Goal: Task Accomplishment & Management: Use online tool/utility

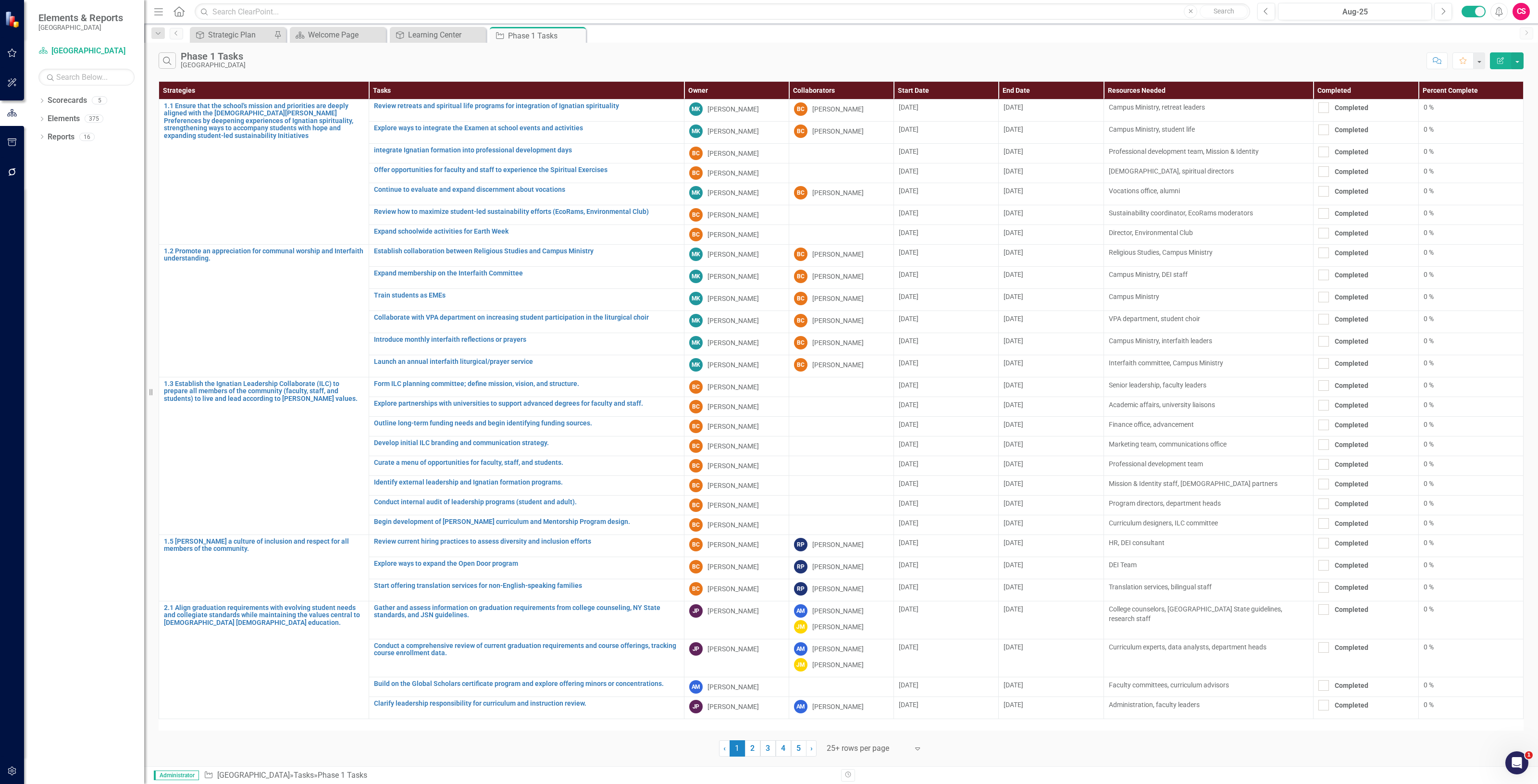
click at [1499, 61] on icon "button" at bounding box center [1500, 60] width 7 height 7
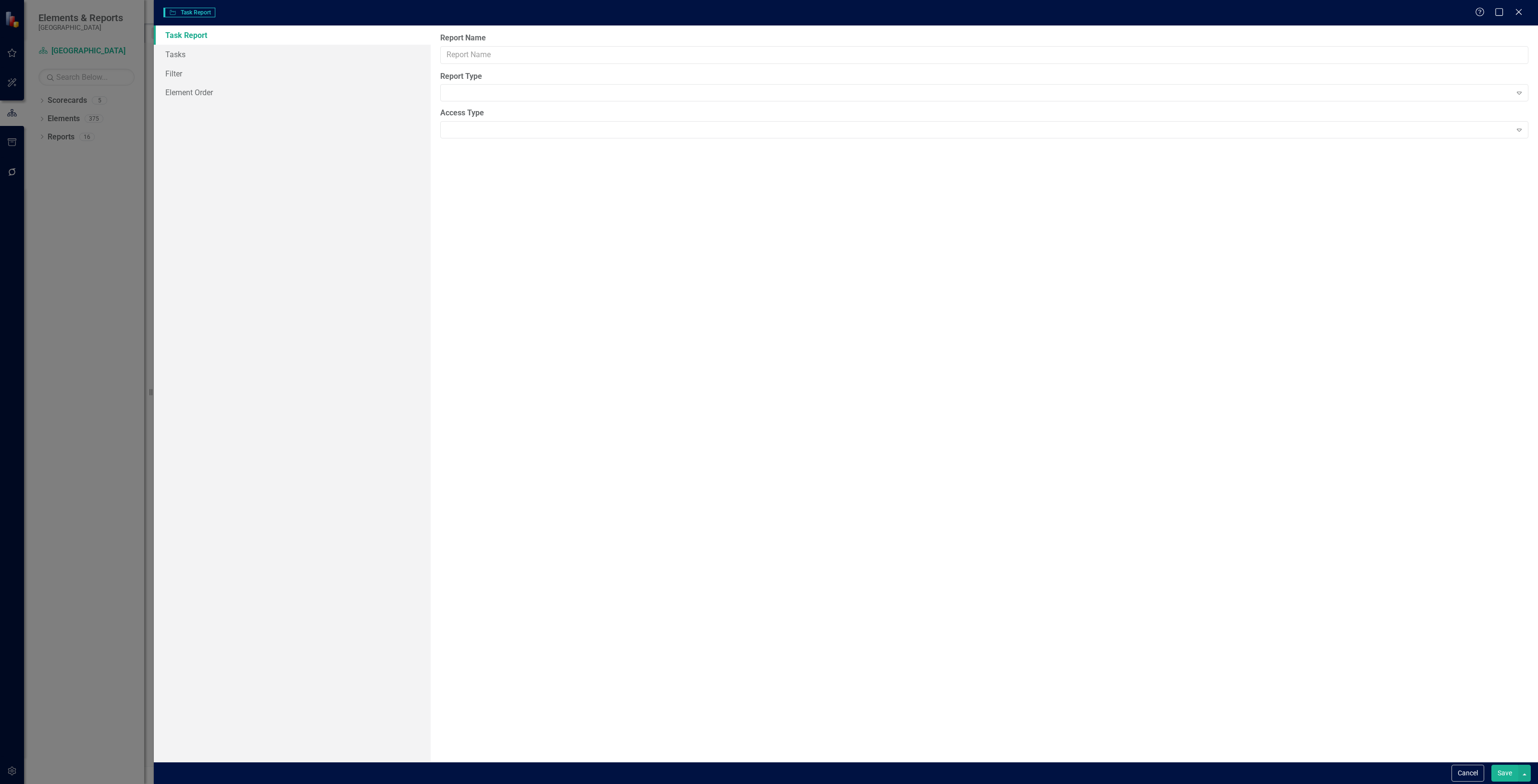
type input "Phase 1 Tasks"
click at [285, 90] on link "Filter" at bounding box center [292, 92] width 277 height 20
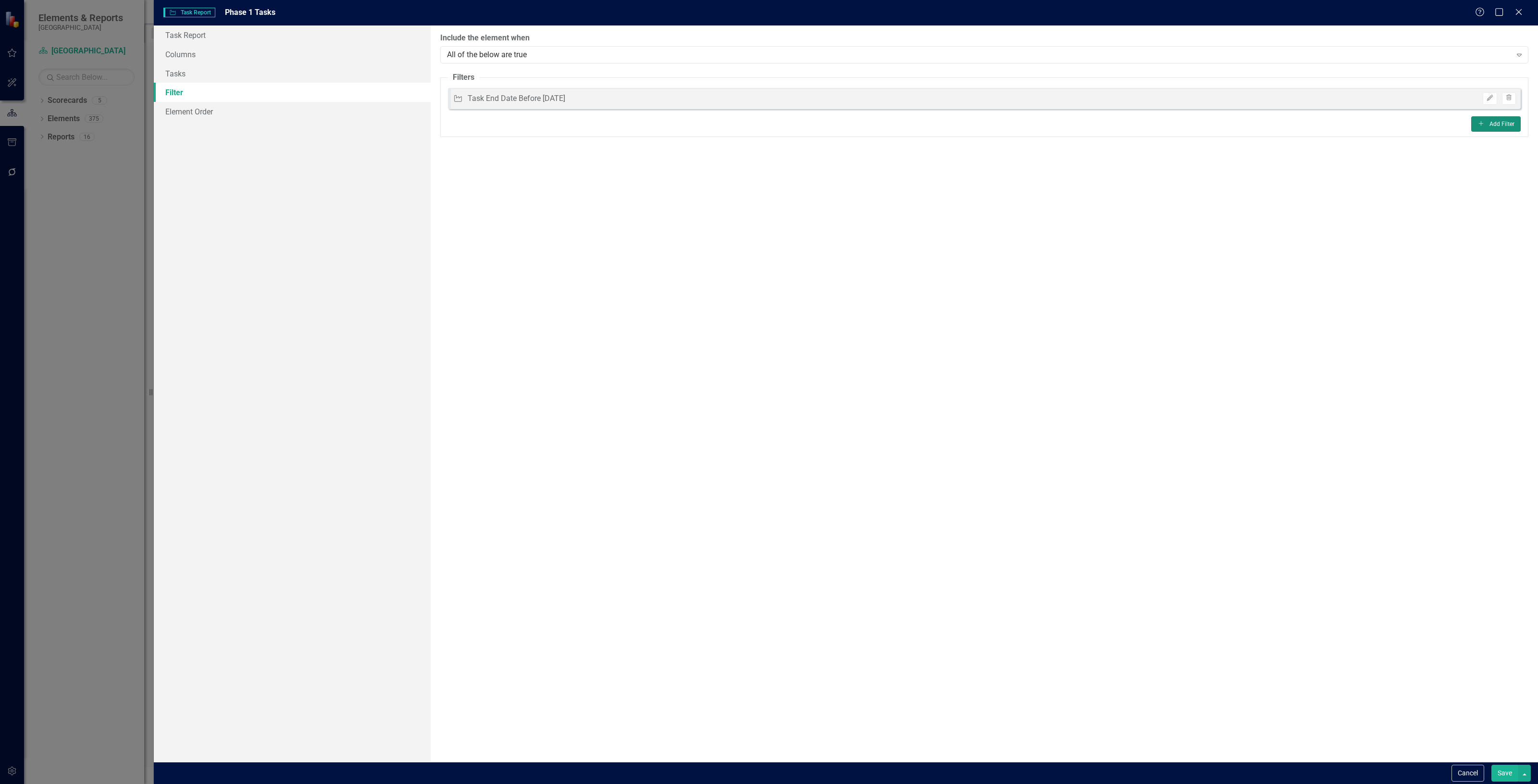
click at [1498, 124] on button "Add Add Filter" at bounding box center [1496, 124] width 49 height 16
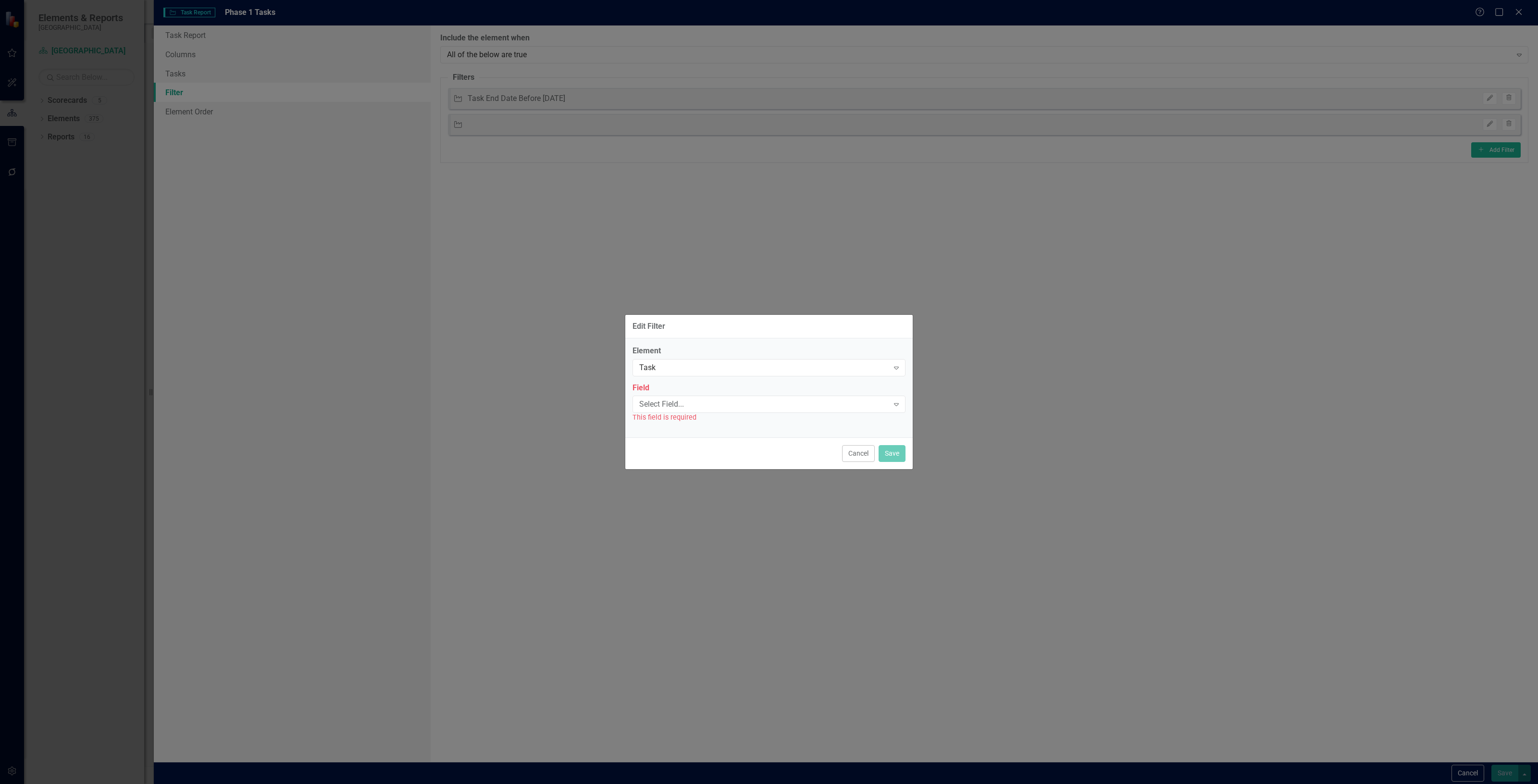
click at [747, 358] on div "Element Task Expand" at bounding box center [769, 360] width 273 height 29
click at [747, 375] on div "Task Expand" at bounding box center [769, 368] width 273 height 18
click at [735, 383] on div "Task" at bounding box center [770, 383] width 257 height 11
click at [694, 402] on div "Select Field..." at bounding box center [764, 403] width 249 height 11
type input "l"
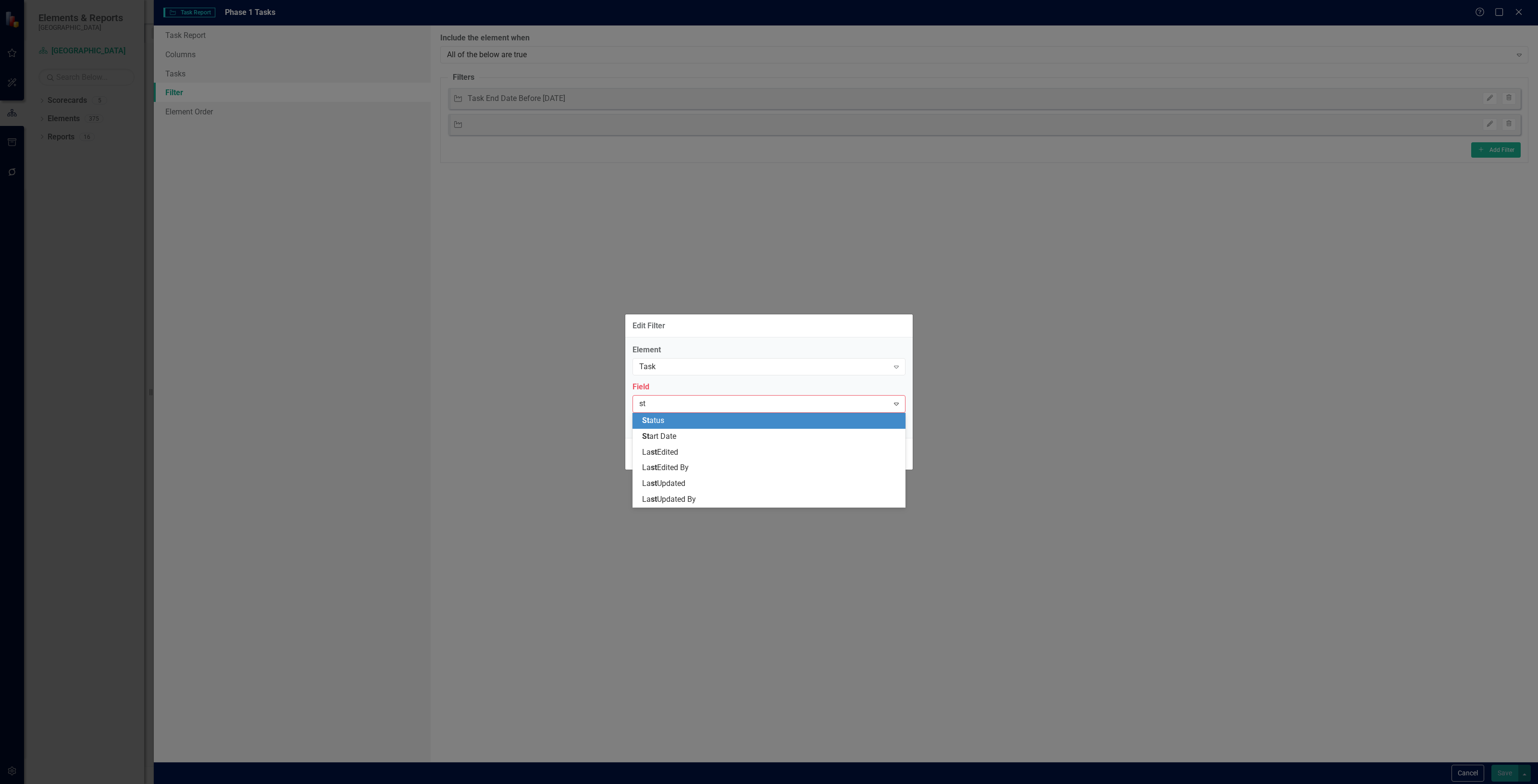
type input "s"
type input "p"
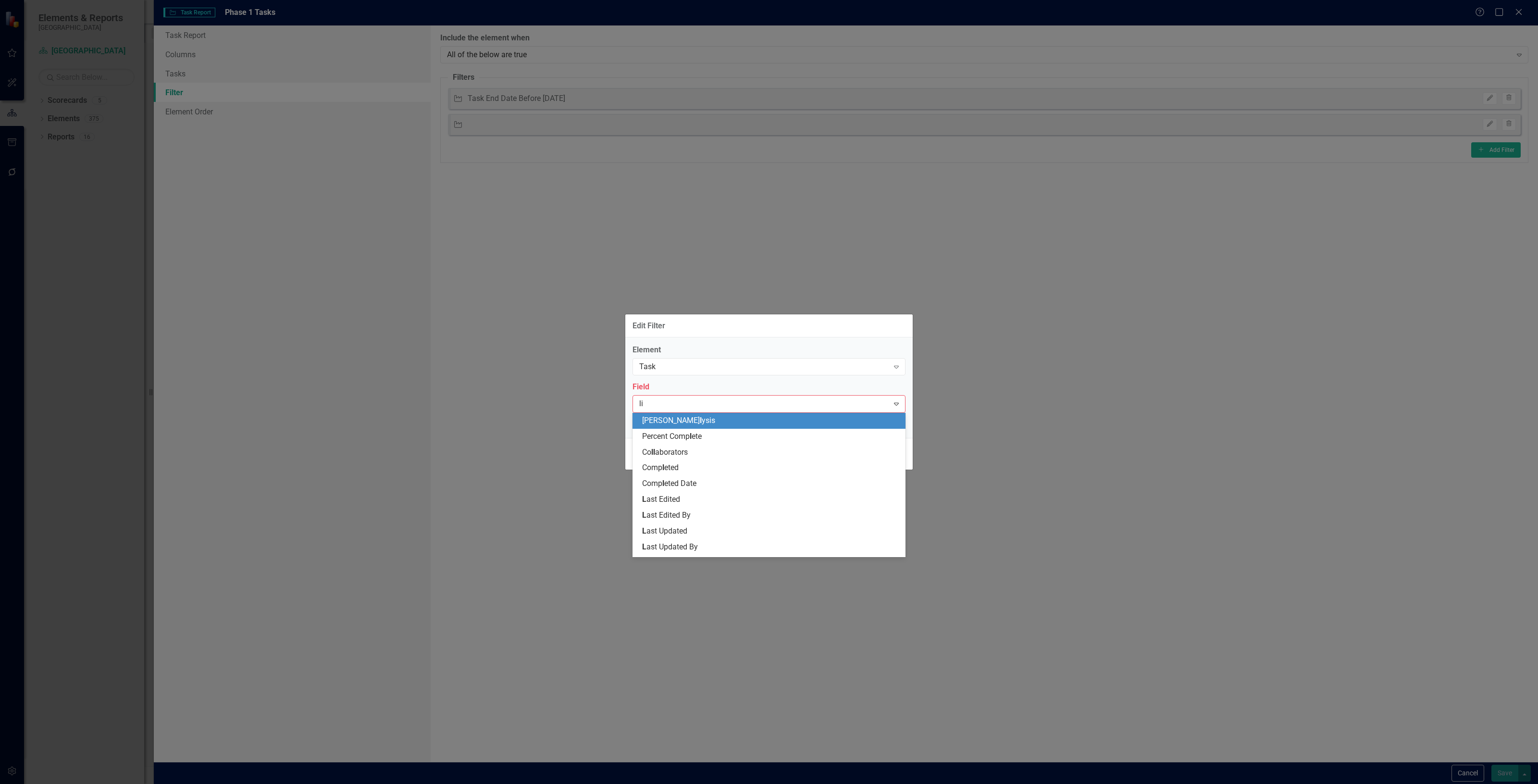
type input "l"
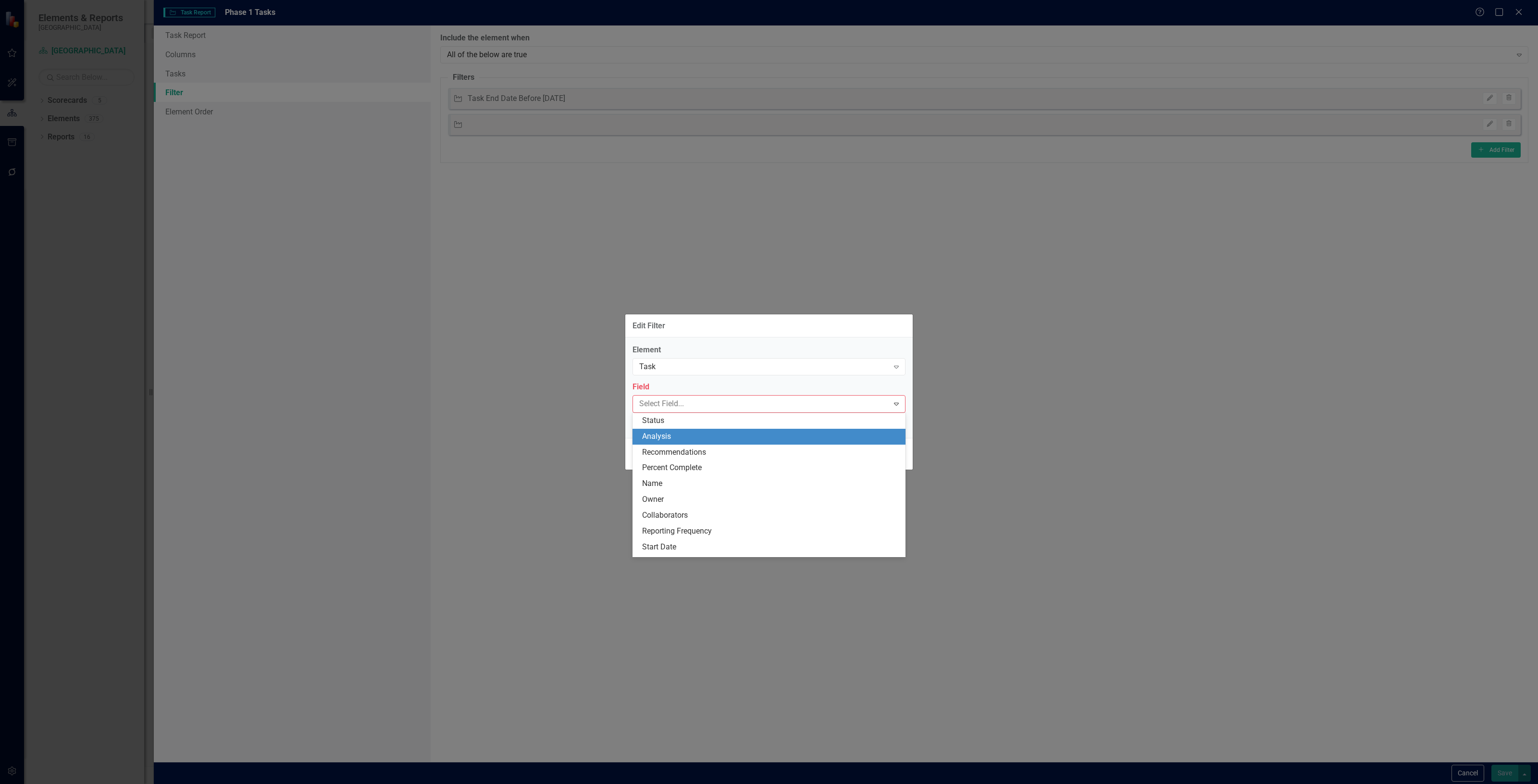
click at [756, 335] on div "Edit Filter" at bounding box center [769, 326] width 288 height 24
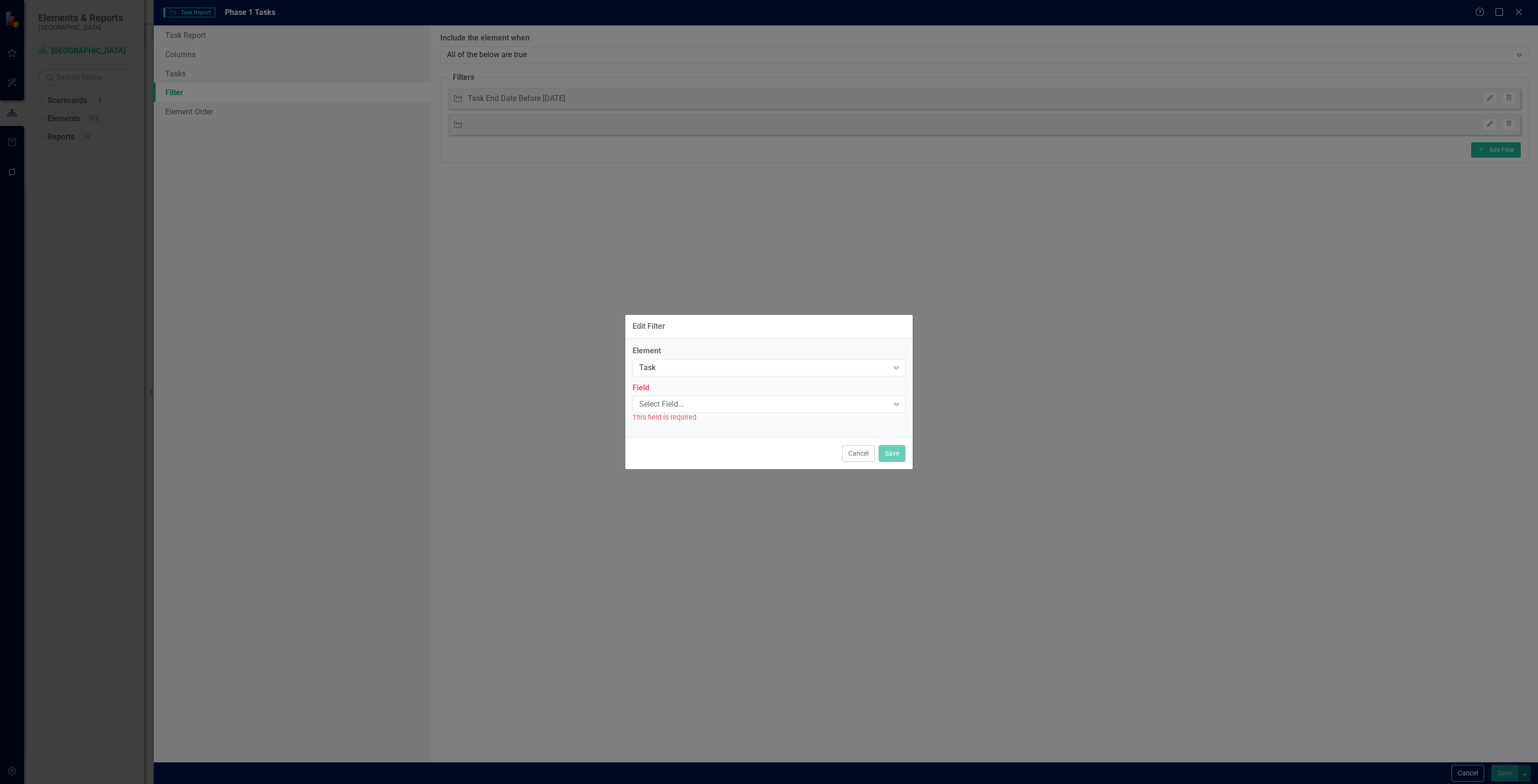
click at [807, 379] on div "Element Task Expand Field Select Field... Expand This field is required" at bounding box center [769, 384] width 273 height 78
click at [800, 362] on div "Task" at bounding box center [764, 367] width 249 height 11
click at [792, 347] on label "Element" at bounding box center [769, 350] width 273 height 11
click at [849, 453] on button "Cancel" at bounding box center [858, 452] width 32 height 17
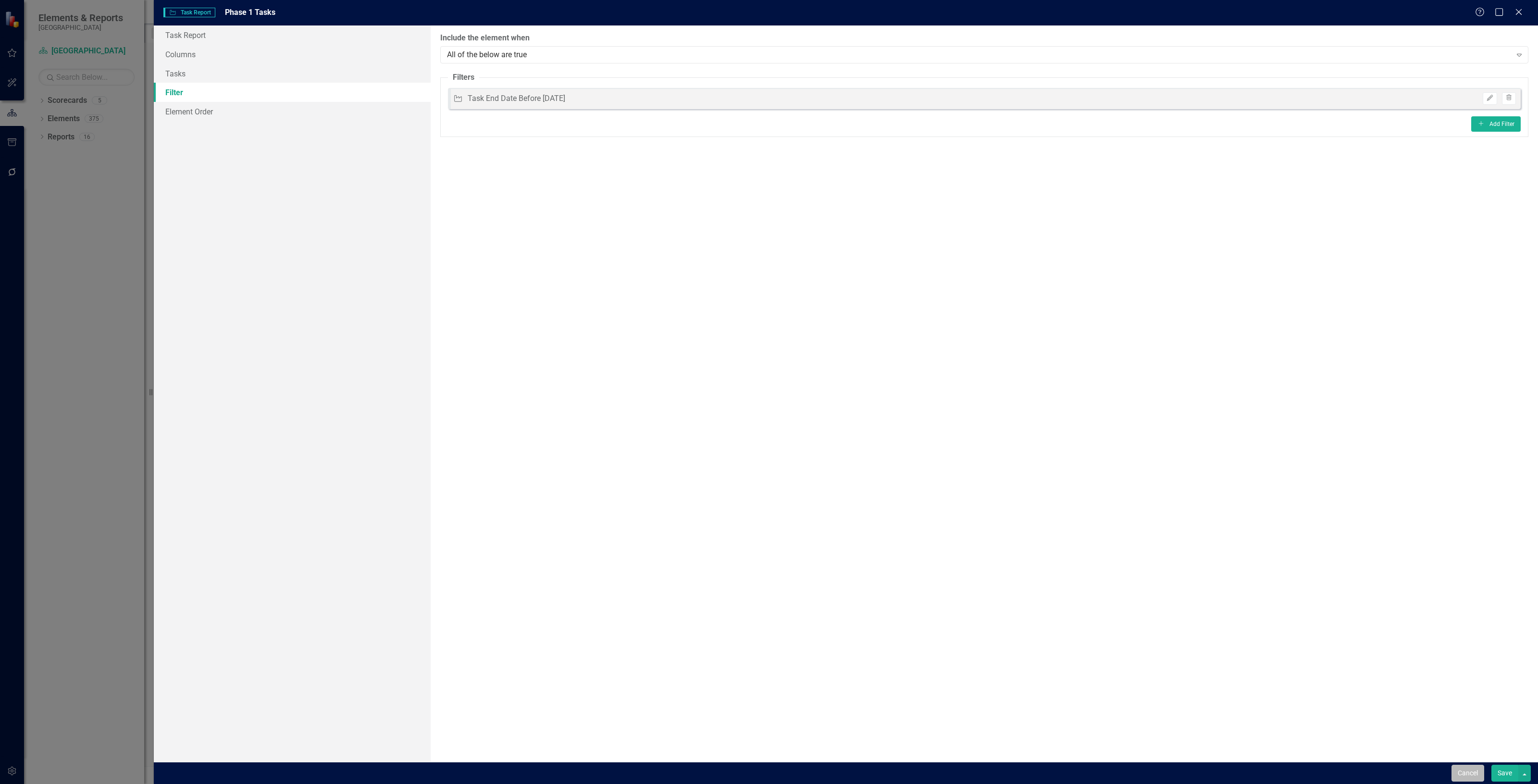
click at [1463, 772] on button "Cancel" at bounding box center [1467, 772] width 32 height 17
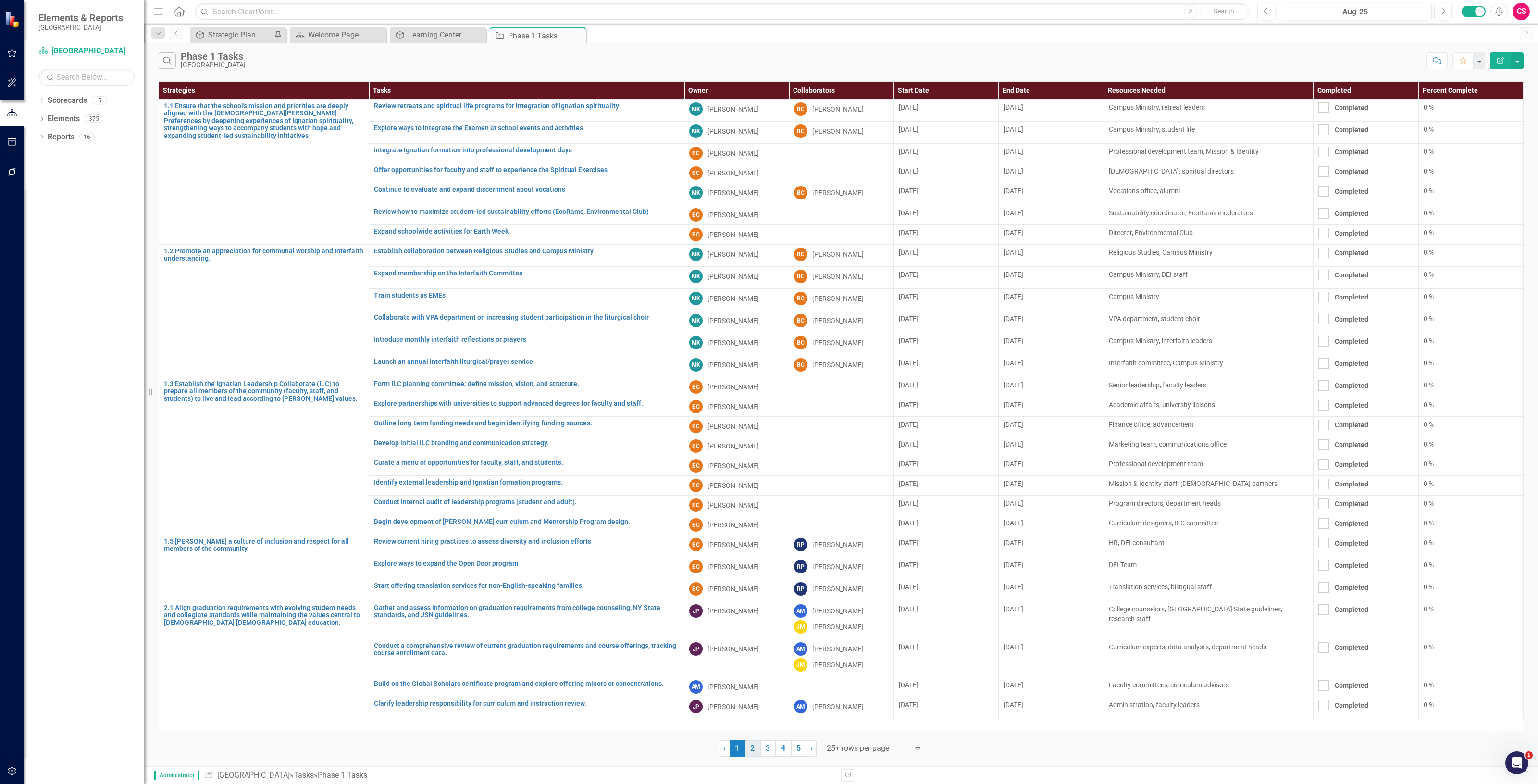
click at [750, 751] on link "2" at bounding box center [753, 748] width 16 height 17
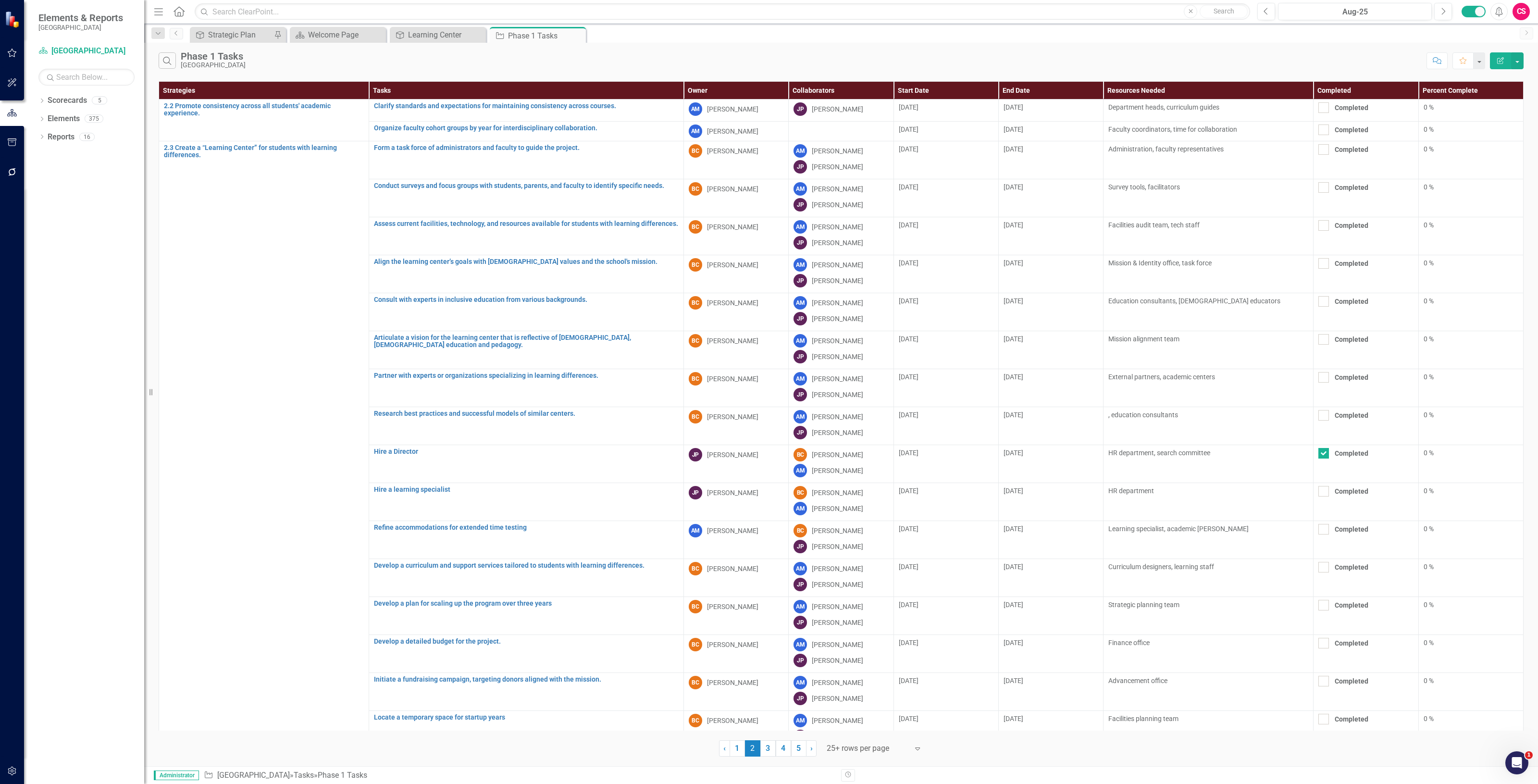
click at [1499, 63] on icon "Edit Report" at bounding box center [1500, 60] width 9 height 7
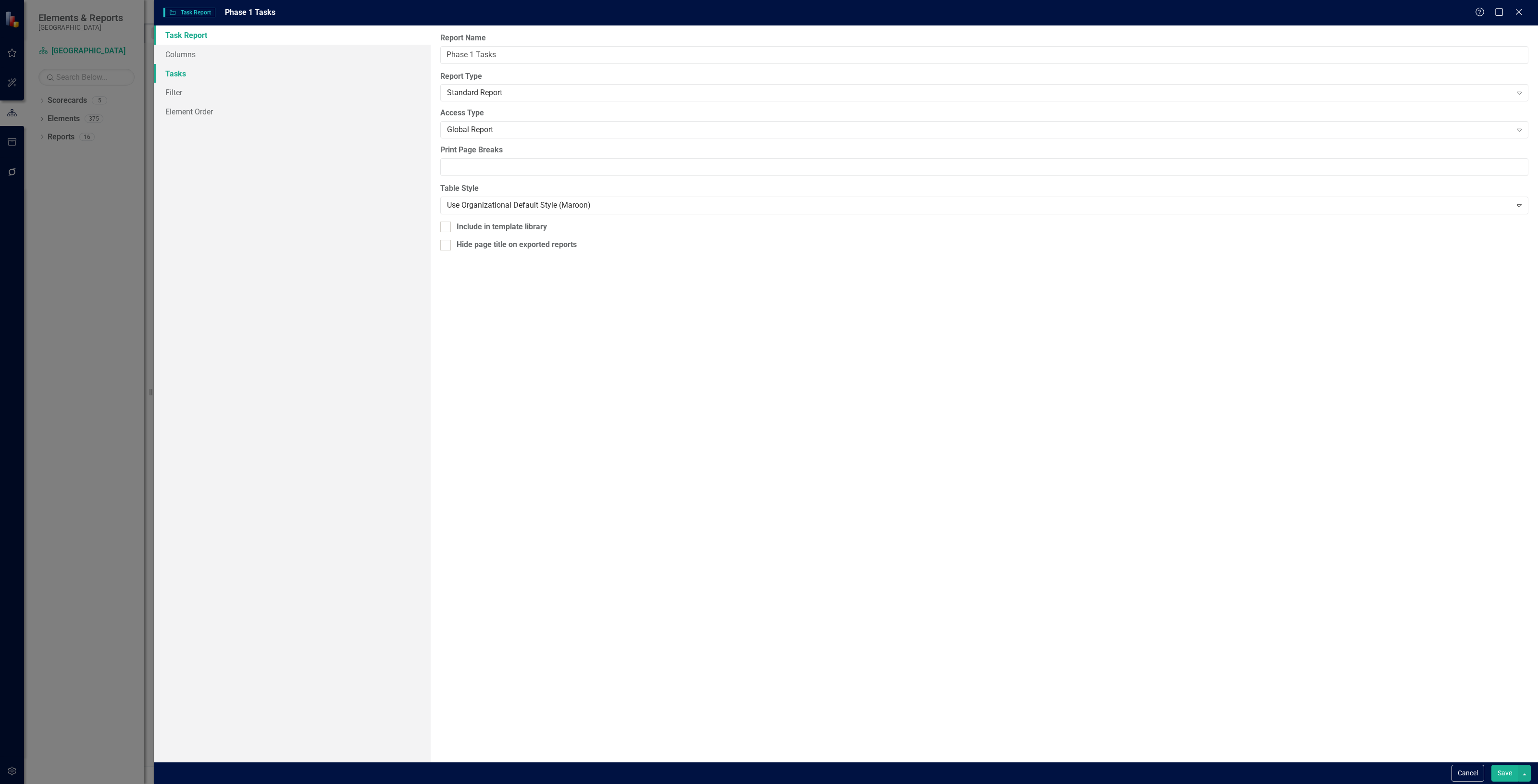
click at [258, 70] on link "Tasks" at bounding box center [292, 74] width 277 height 20
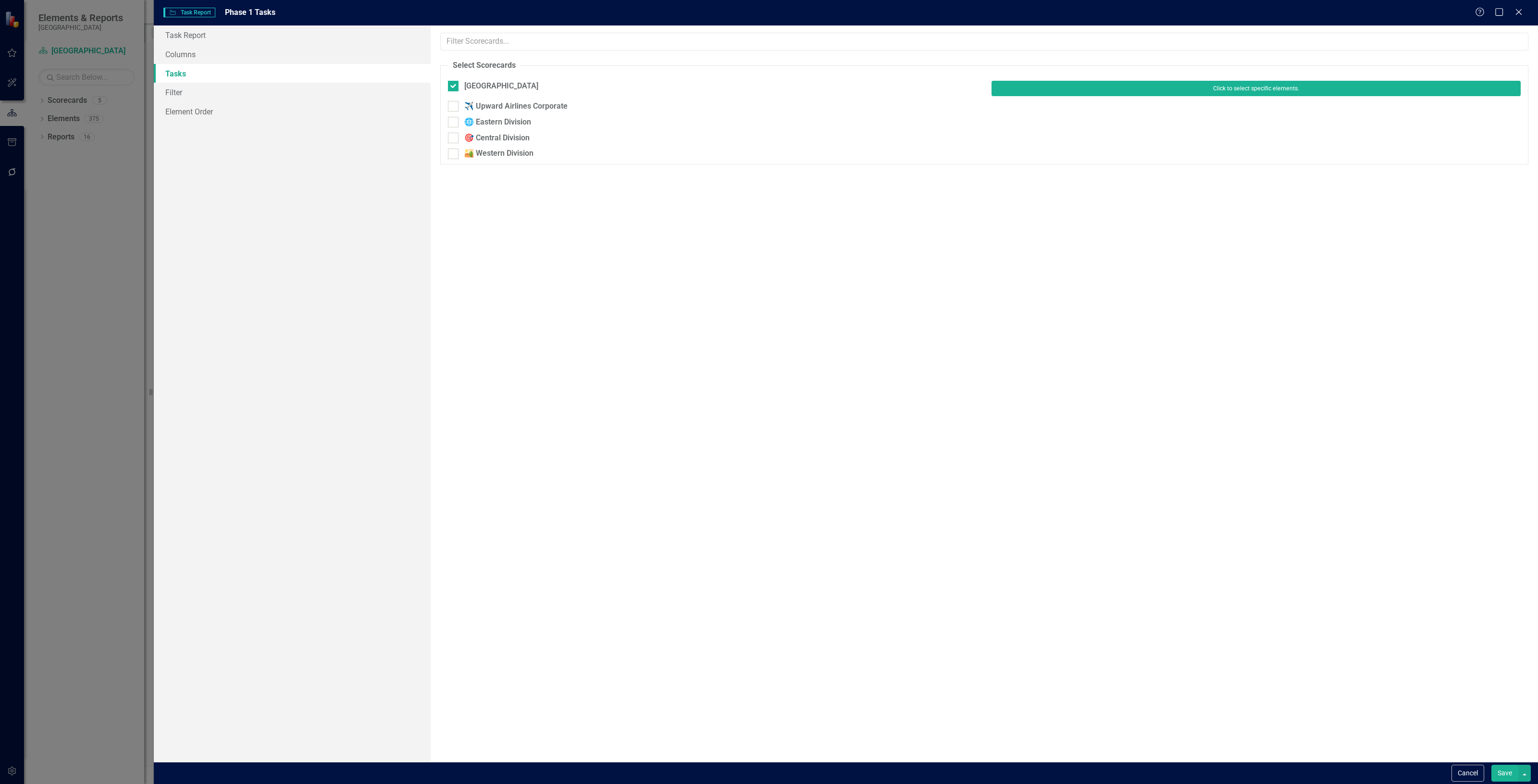
click at [1123, 84] on button "Click to select specific elements." at bounding box center [1255, 88] width 529 height 16
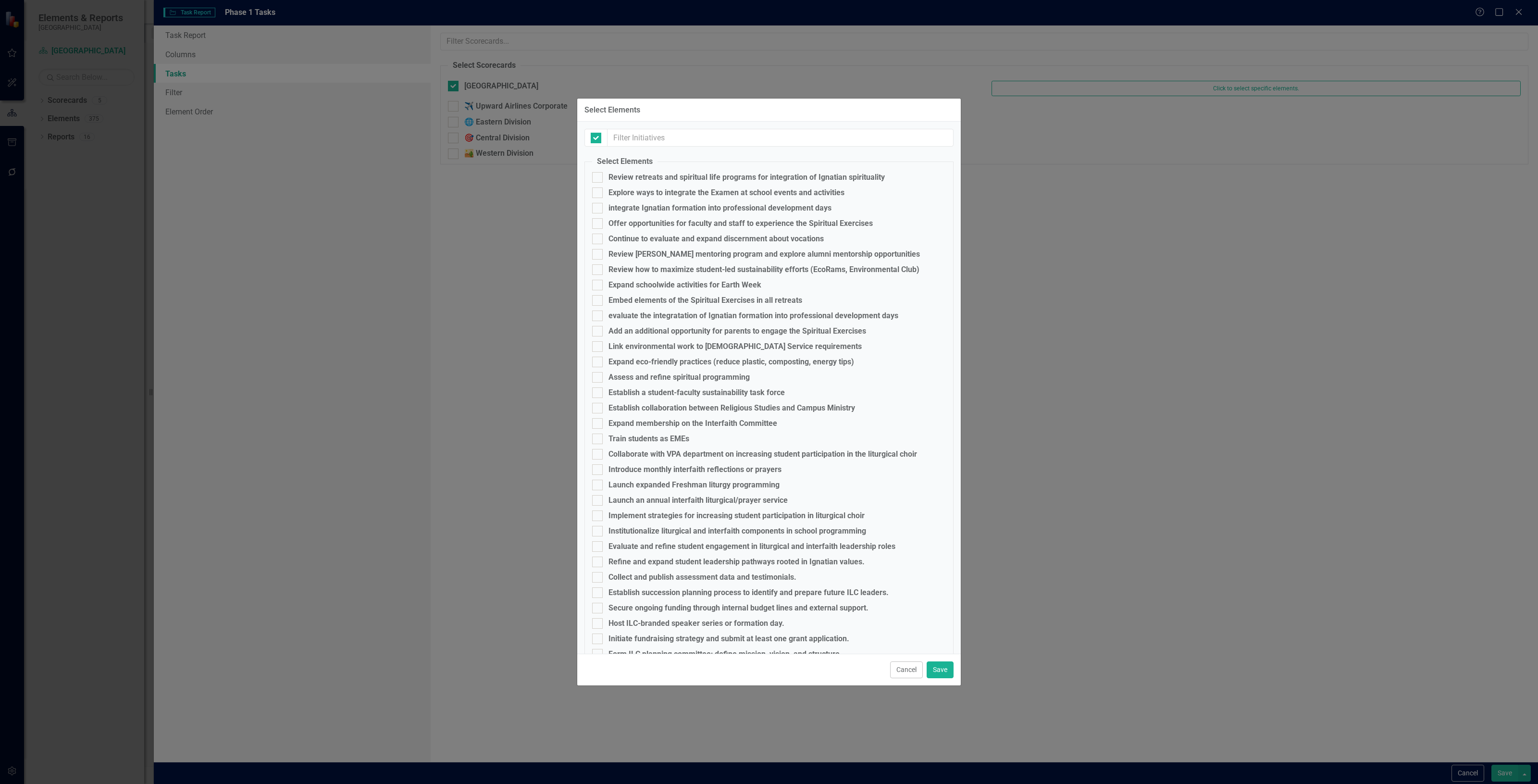
checkbox input "false"
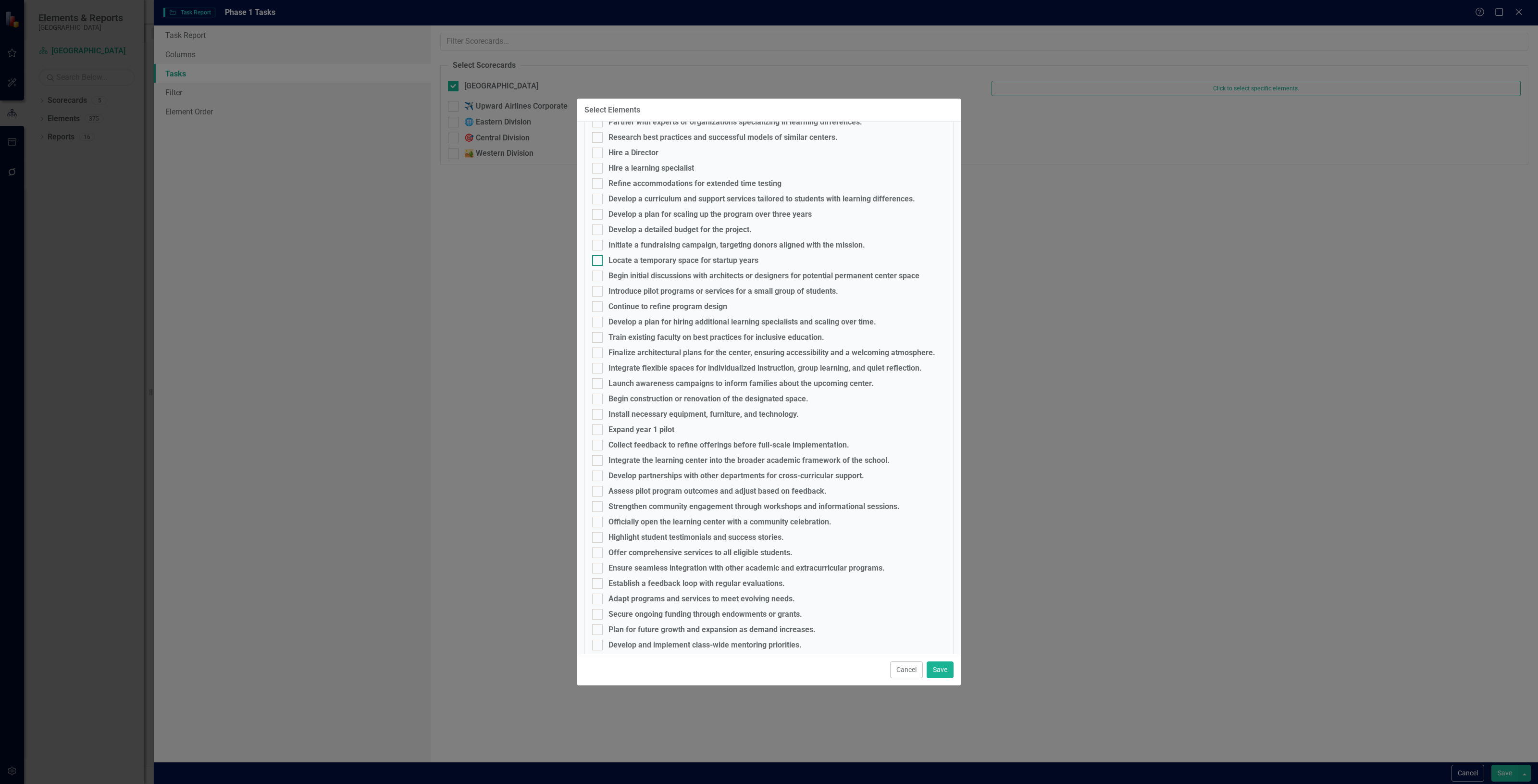
scroll to position [1322, 0]
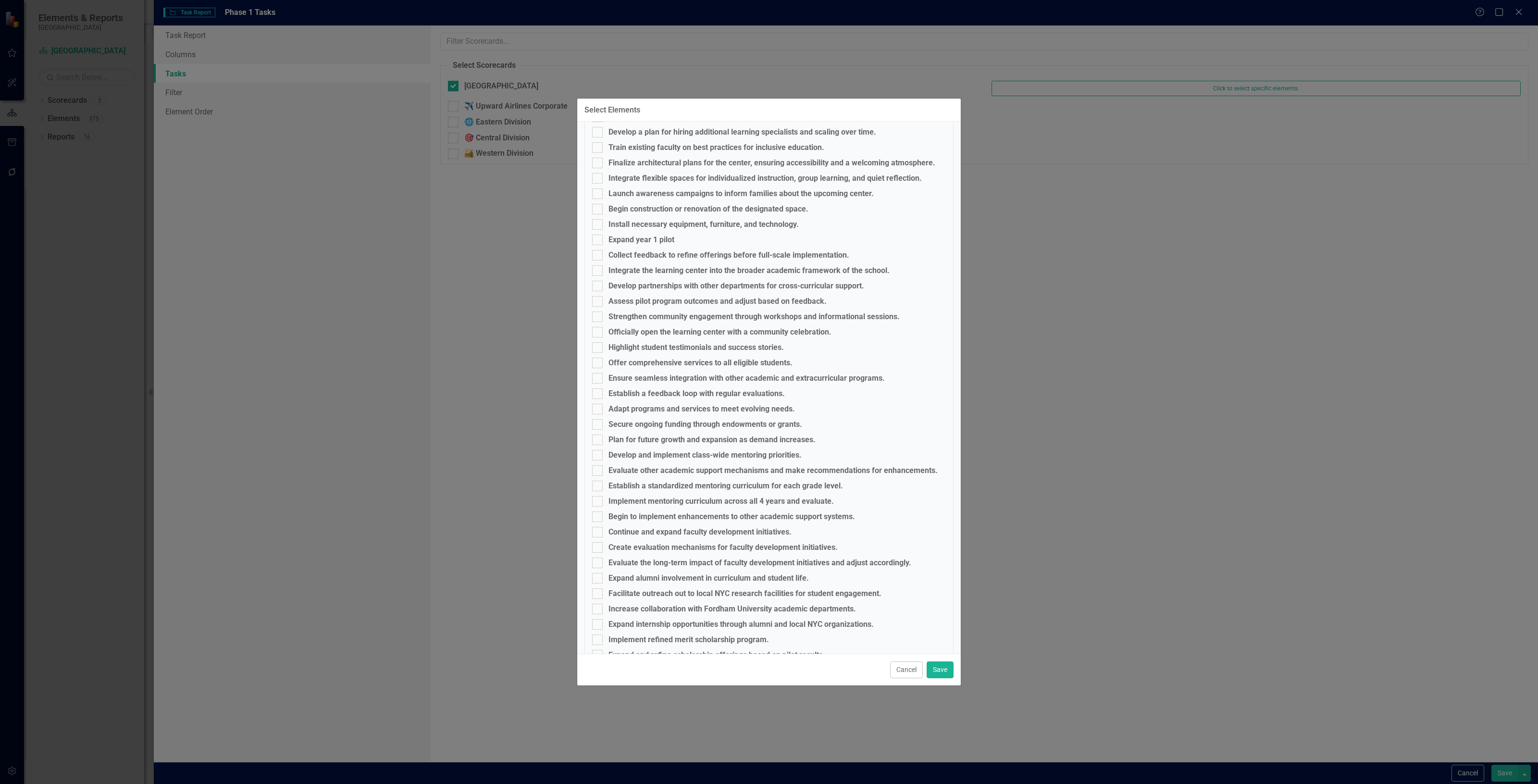
click at [896, 671] on button "Cancel" at bounding box center [906, 669] width 32 height 17
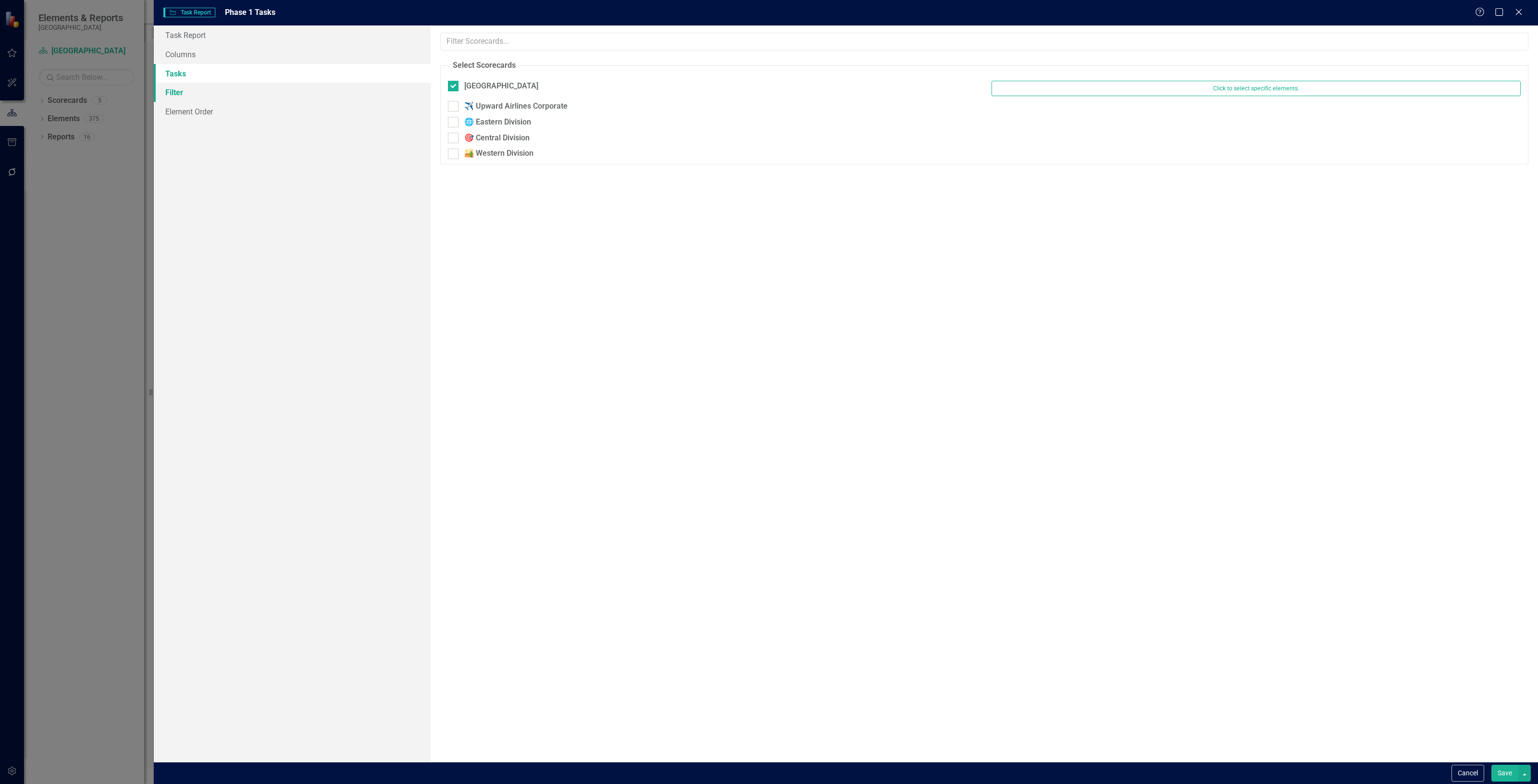
click at [189, 90] on link "Filter" at bounding box center [292, 92] width 277 height 20
